Goal: Information Seeking & Learning: Understand process/instructions

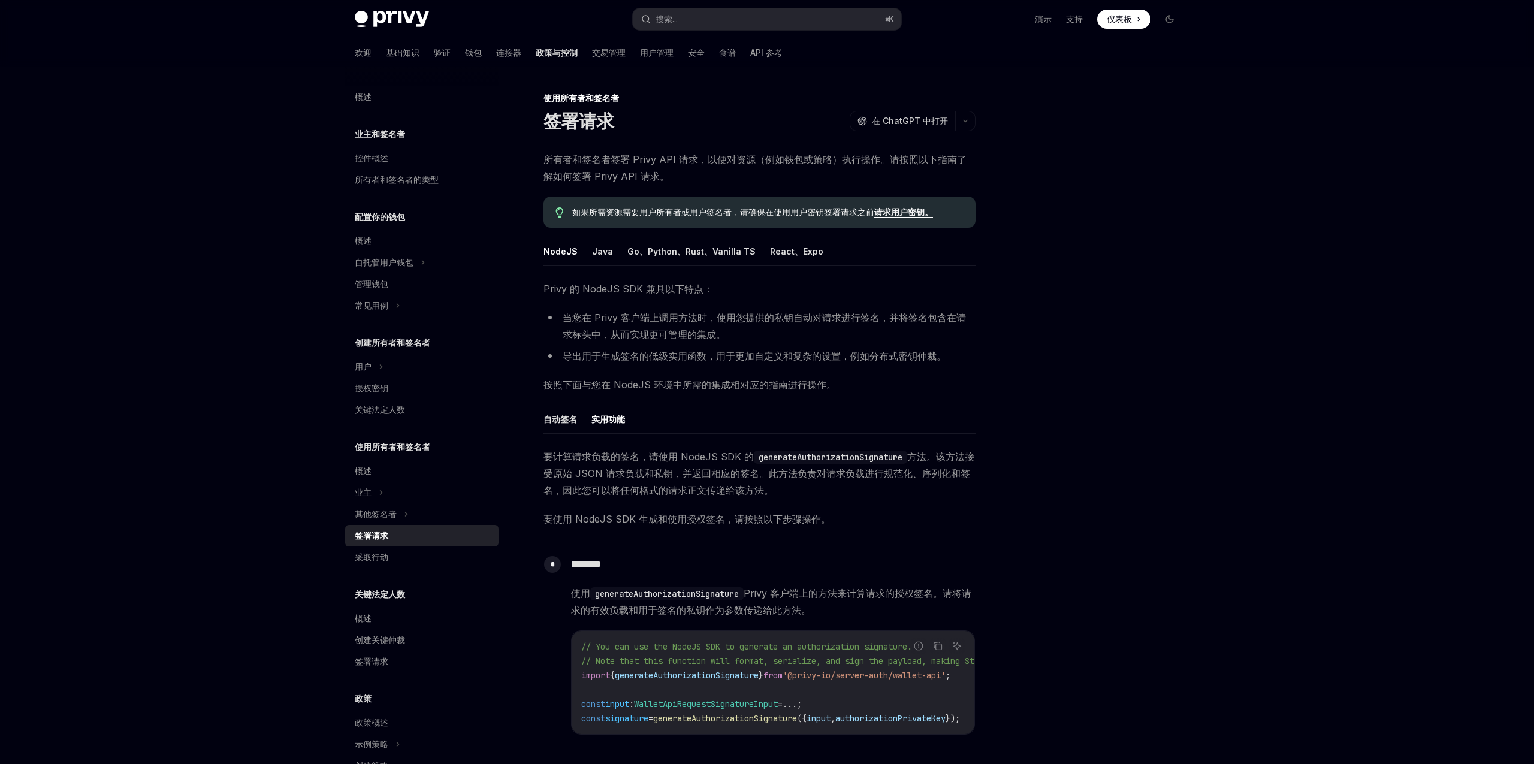
scroll to position [342, 0]
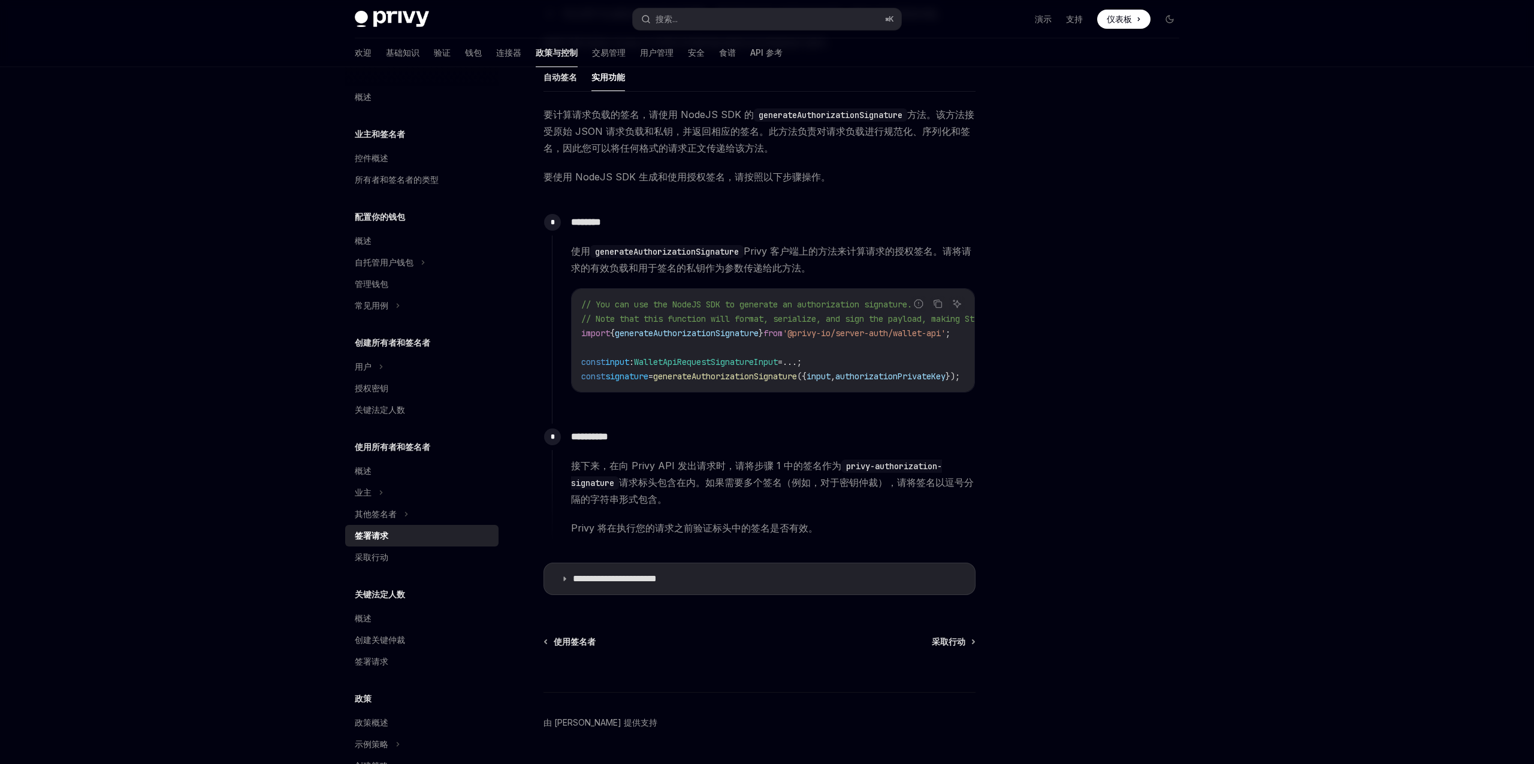
click at [681, 361] on span "WalletApiRequestSignatureInput" at bounding box center [706, 361] width 144 height 11
click at [703, 371] on span "generateAuthorizationSignature" at bounding box center [725, 376] width 144 height 11
click at [715, 376] on span "generateAuthorizationSignature" at bounding box center [725, 376] width 144 height 11
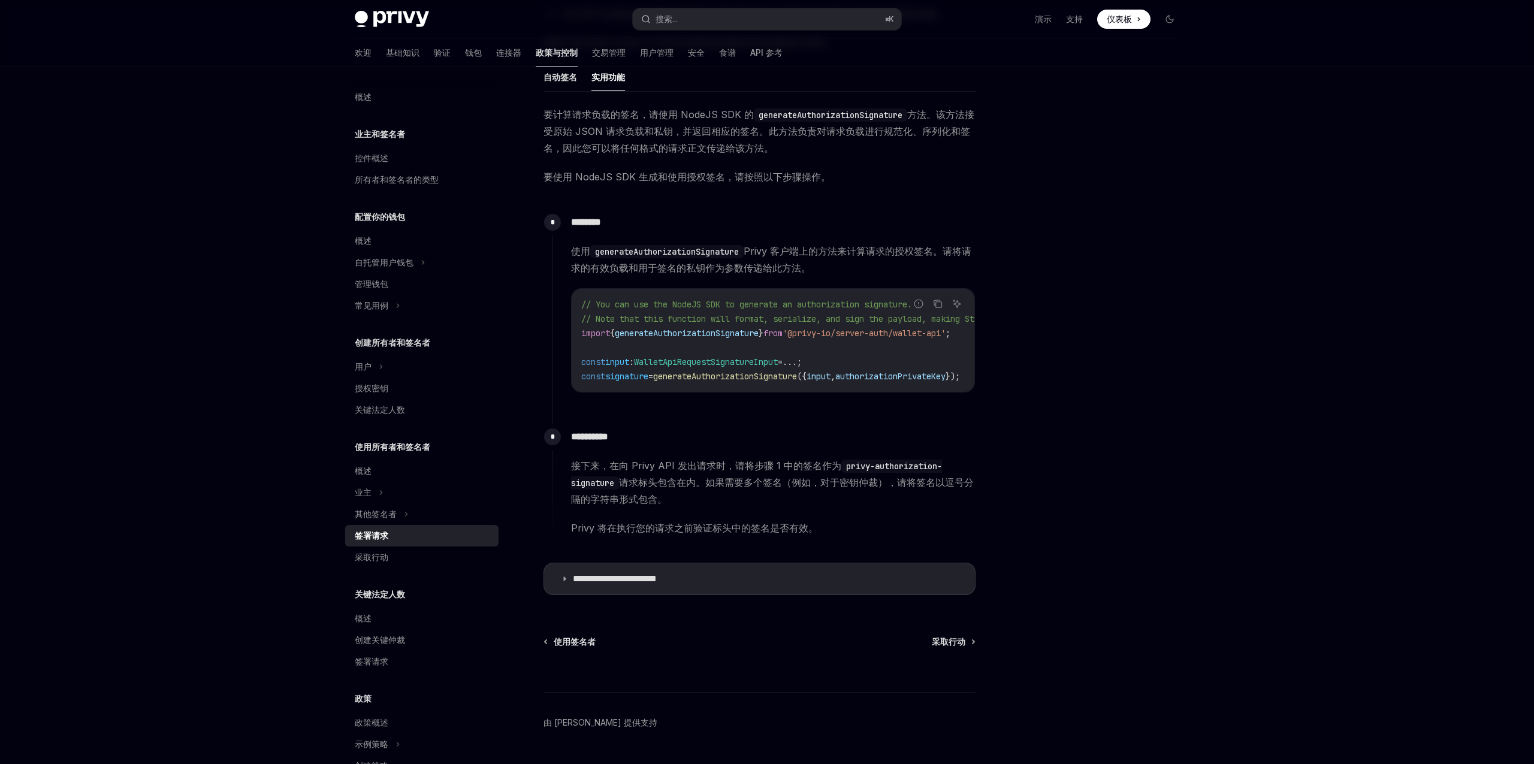
click at [715, 376] on span "generateAuthorizationSignature" at bounding box center [725, 376] width 144 height 11
click at [747, 374] on span "generateAuthorizationSignature" at bounding box center [725, 376] width 144 height 11
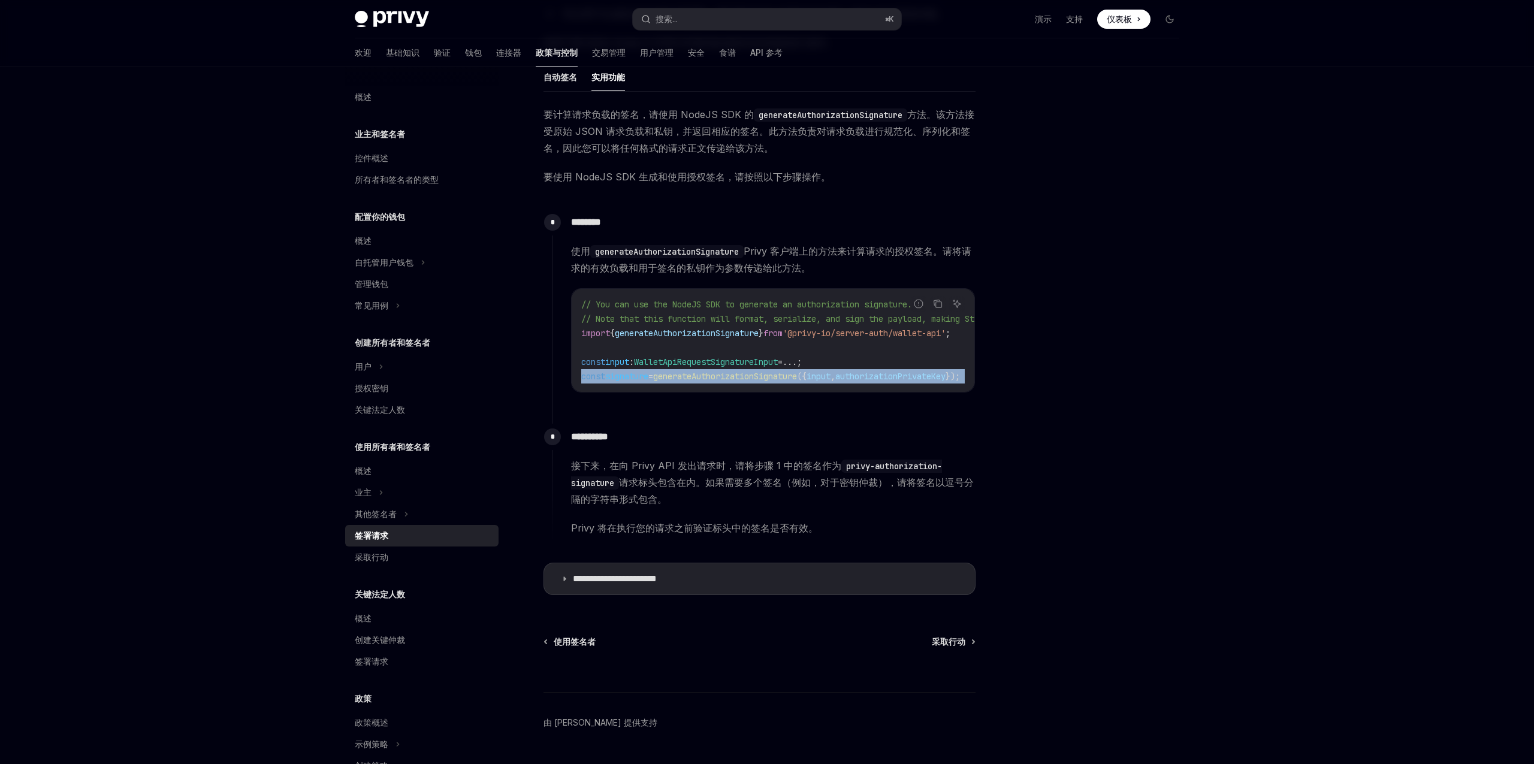
click at [747, 374] on span "generateAuthorizationSignature" at bounding box center [725, 376] width 144 height 11
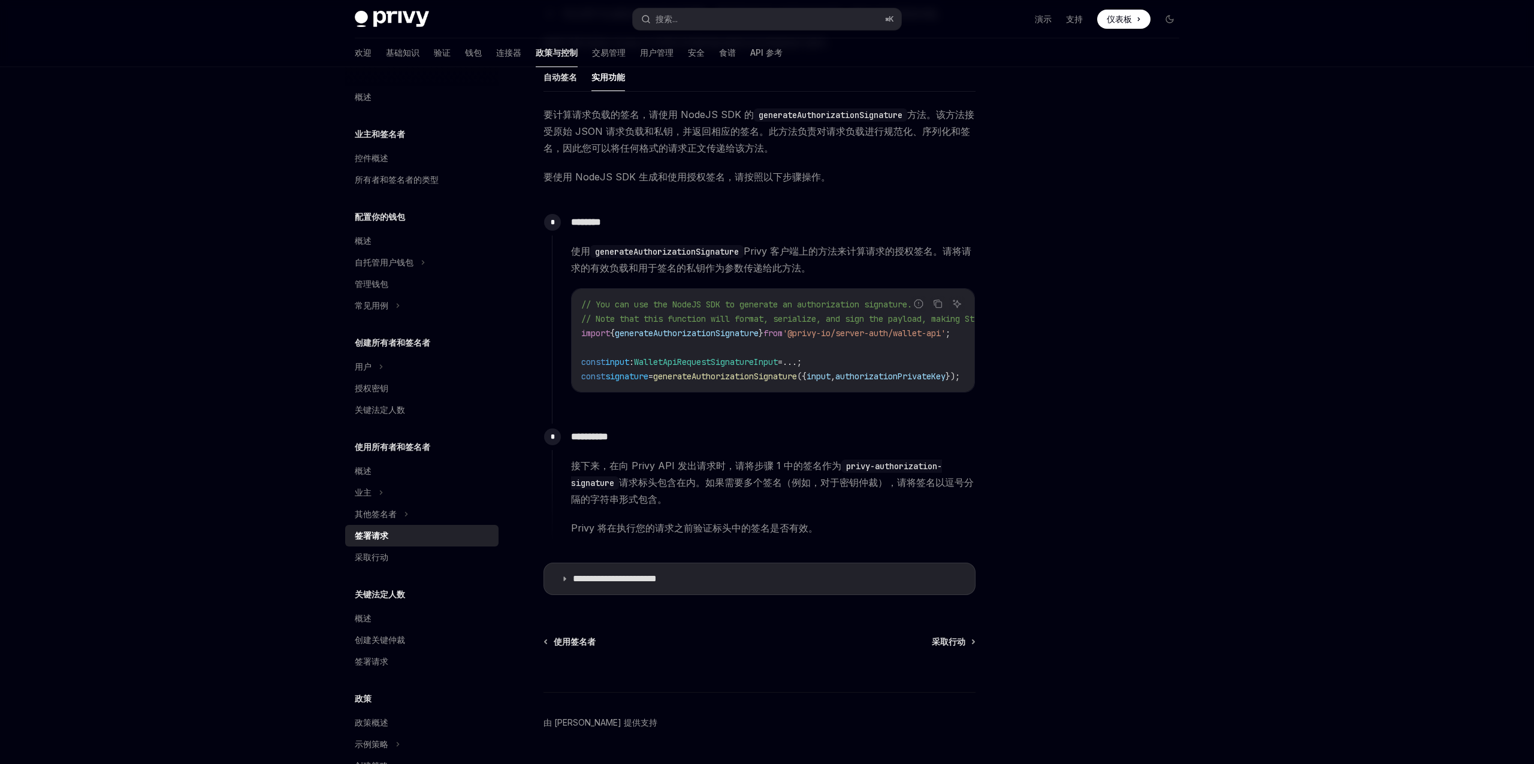
click at [615, 371] on span "signature" at bounding box center [626, 376] width 43 height 11
click at [648, 373] on span "signature" at bounding box center [626, 376] width 43 height 11
click at [694, 379] on span "generateAuthorizationSignature" at bounding box center [725, 376] width 144 height 11
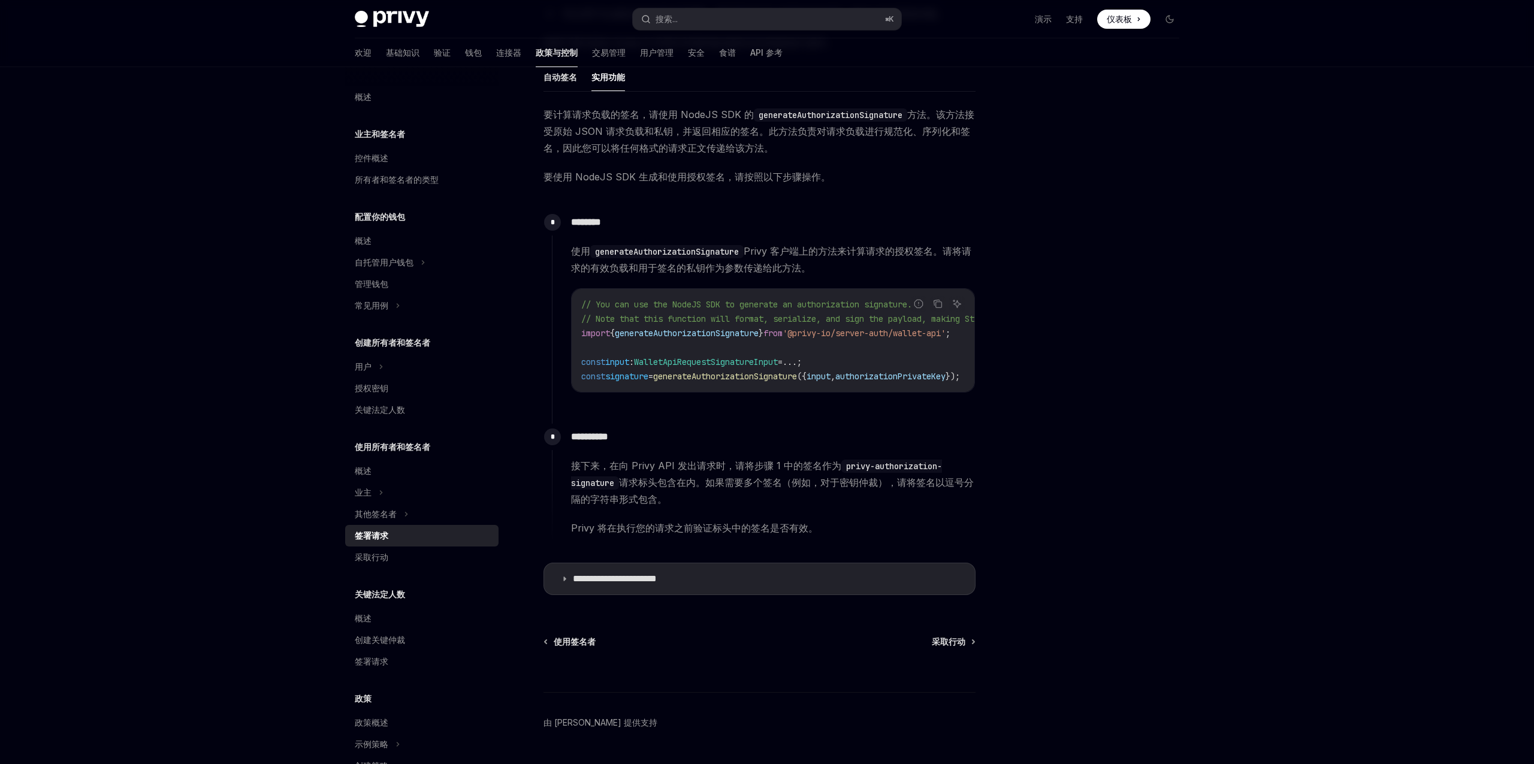
click at [758, 368] on code "// You can use the NodeJS SDK to generate an authorization signature. // Note t…" at bounding box center [828, 340] width 494 height 86
click at [696, 349] on code "// You can use the NodeJS SDK to generate an authorization signature. // Note t…" at bounding box center [828, 340] width 494 height 86
click at [703, 358] on span "WalletApiRequestSignatureInput" at bounding box center [706, 361] width 144 height 11
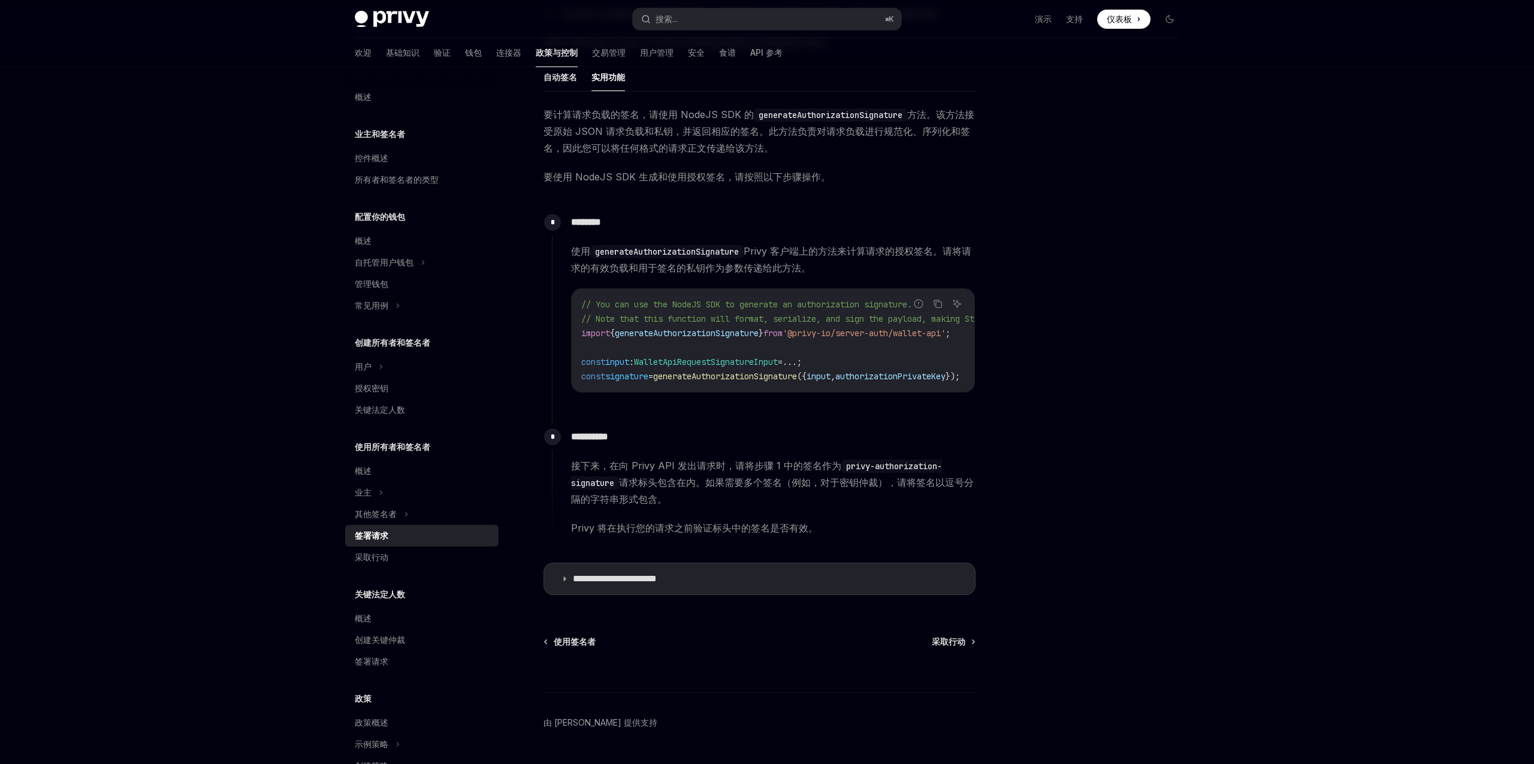
click at [727, 358] on span "WalletApiRequestSignatureInput" at bounding box center [706, 361] width 144 height 11
click at [697, 360] on span "WalletApiRequestSignatureInput" at bounding box center [706, 361] width 144 height 11
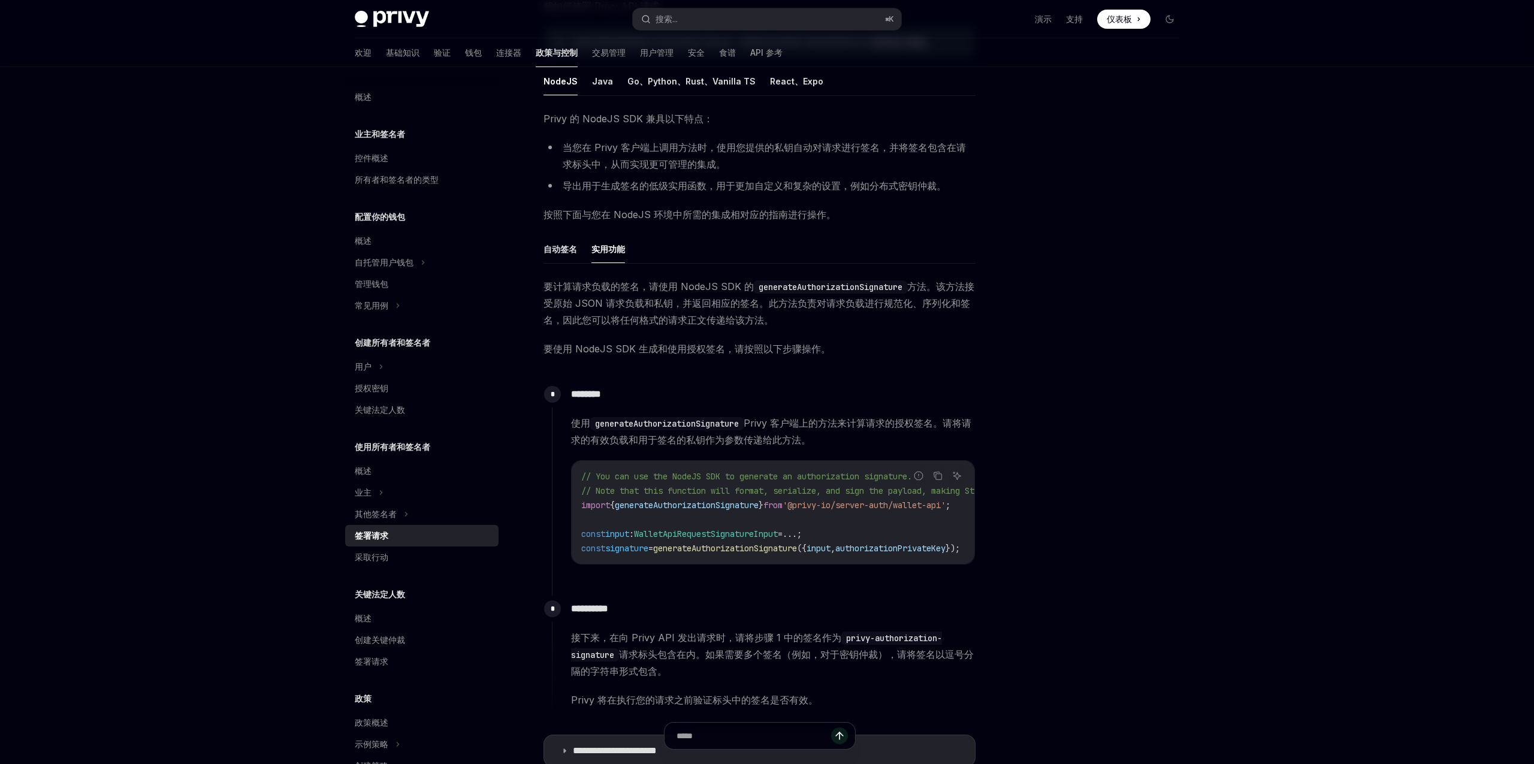
scroll to position [169, 0]
click at [557, 246] on font "自动签名" at bounding box center [560, 250] width 34 height 10
type textarea "*"
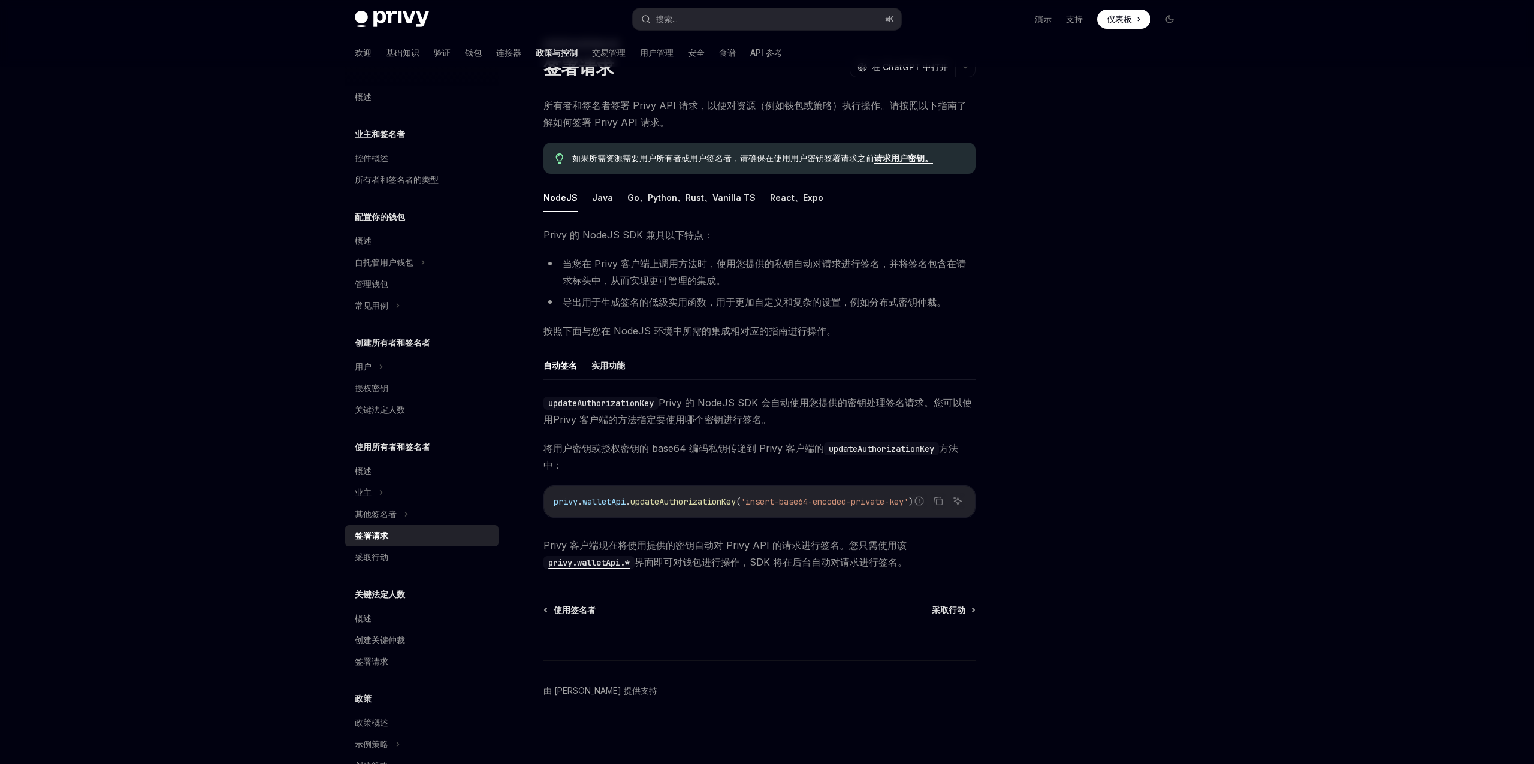
scroll to position [53, 0]
click at [721, 364] on ul "自动签名 实用功能" at bounding box center [759, 366] width 432 height 29
click at [664, 500] on span "updateAuthorizationKey" at bounding box center [682, 502] width 105 height 11
copy span "updateAuthorizationKey"
